Goal: Transaction & Acquisition: Subscribe to service/newsletter

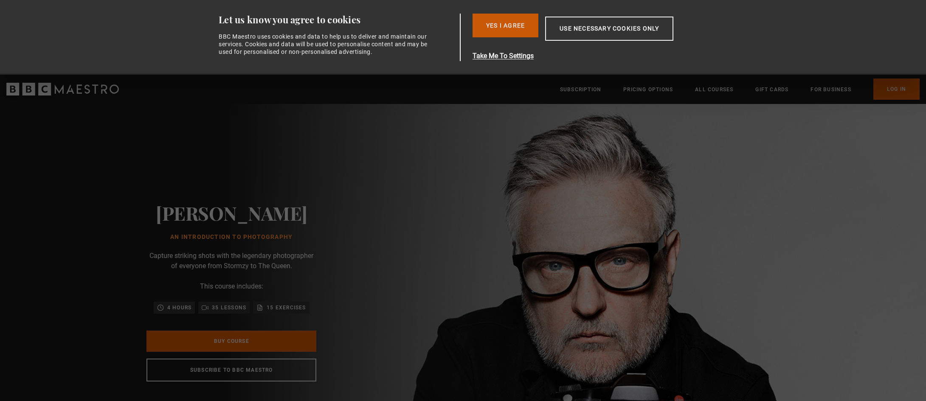
click at [505, 22] on button "Yes I Agree" at bounding box center [505, 26] width 66 height 24
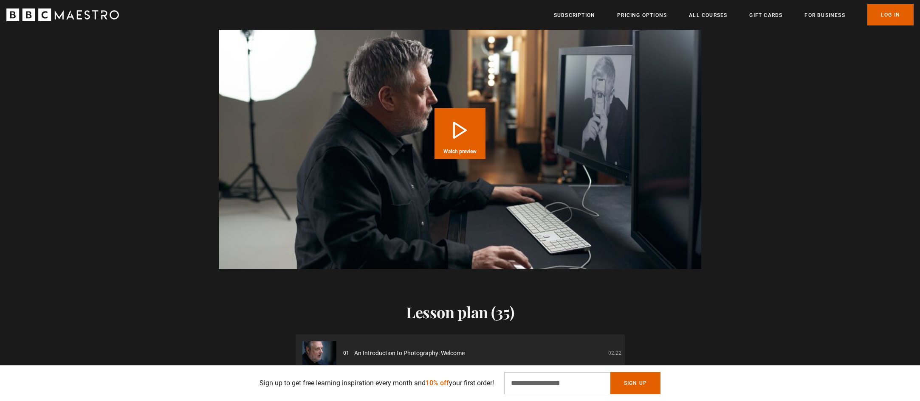
scroll to position [807, 0]
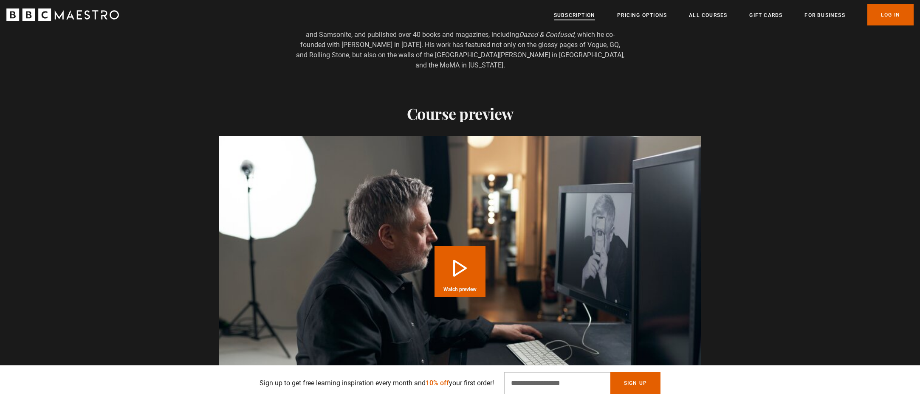
drag, startPoint x: 572, startPoint y: 16, endPoint x: 576, endPoint y: 17, distance: 4.7
click at [572, 16] on link "Subscription" at bounding box center [574, 15] width 41 height 8
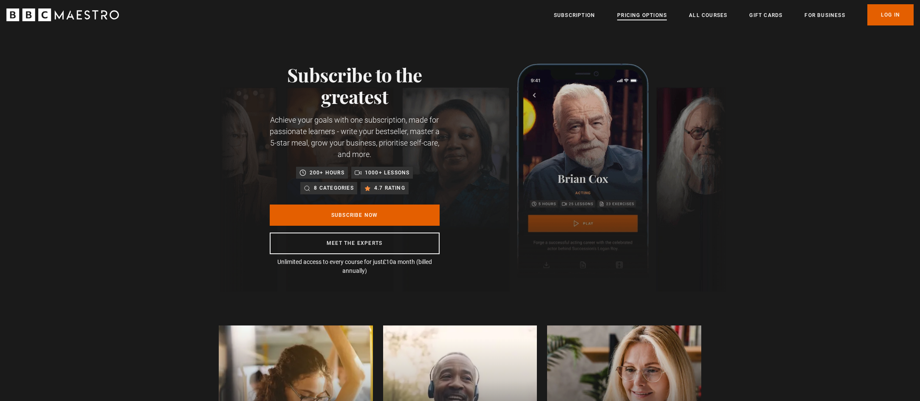
click at [652, 15] on link "Pricing Options" at bounding box center [642, 15] width 50 height 8
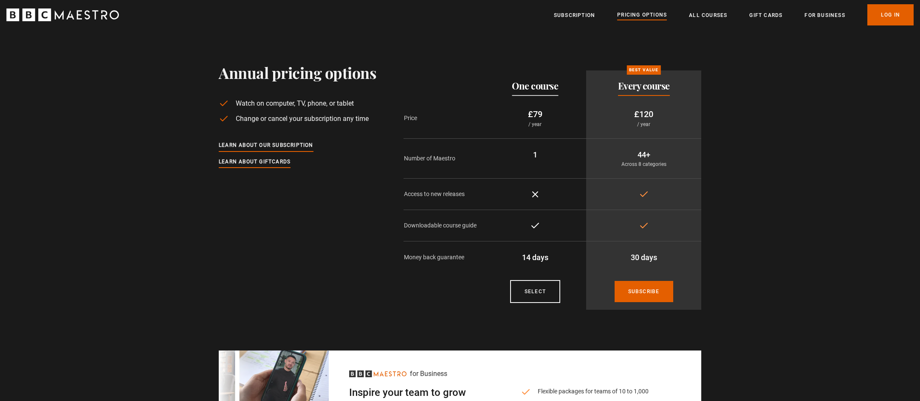
drag, startPoint x: 88, startPoint y: 17, endPoint x: 98, endPoint y: 17, distance: 10.6
click at [88, 17] on icon "BBC Maestro" at bounding box center [62, 14] width 112 height 13
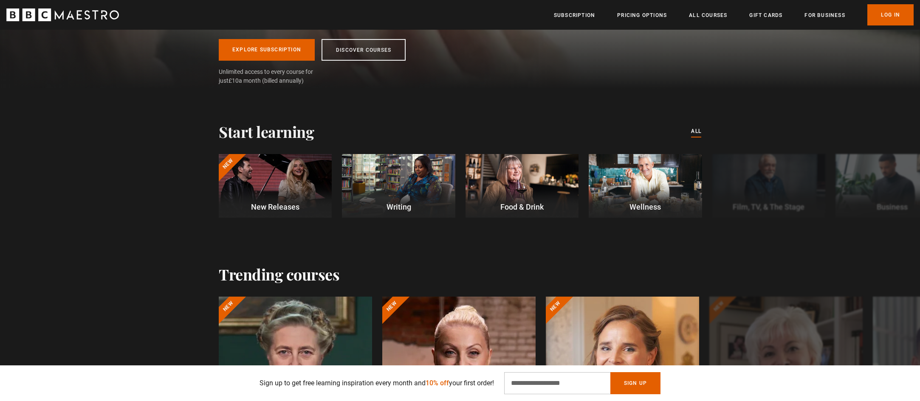
scroll to position [0, 111]
click at [887, 183] on button "Next" at bounding box center [885, 187] width 21 height 21
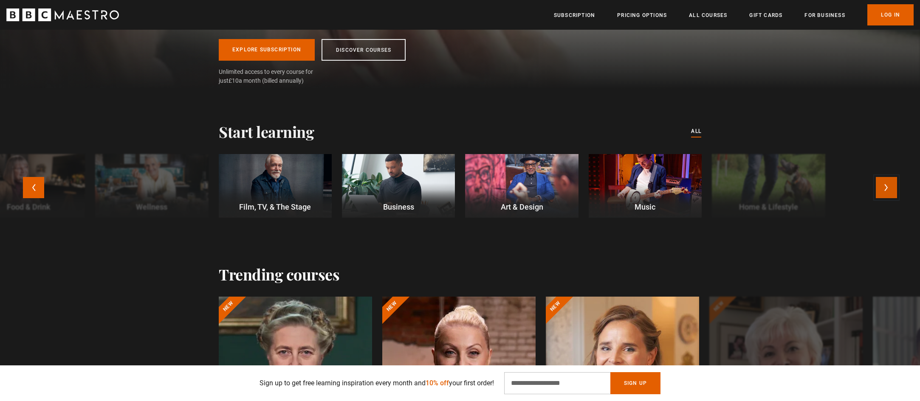
click at [883, 189] on button "Next" at bounding box center [885, 187] width 21 height 21
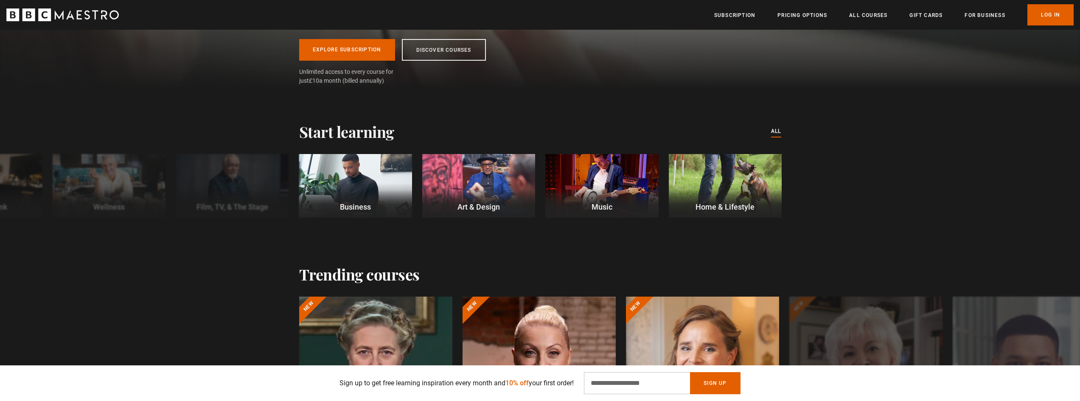
scroll to position [0, 334]
